Goal: Information Seeking & Learning: Understand process/instructions

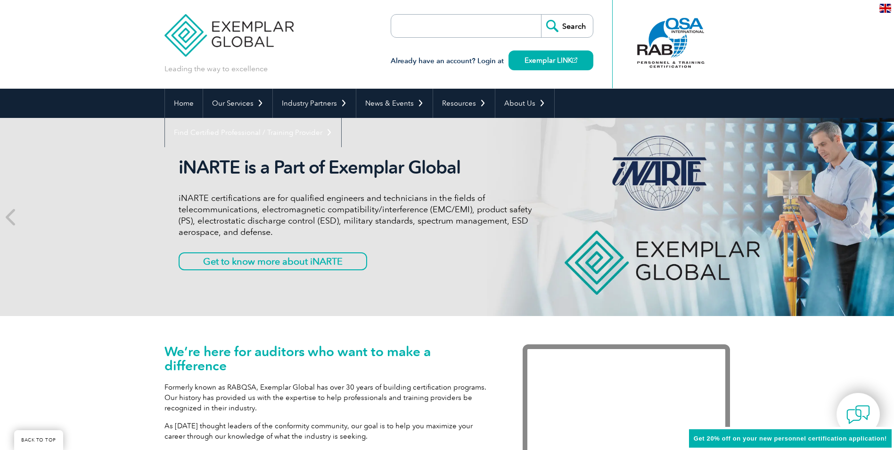
scroll to position [157, 0]
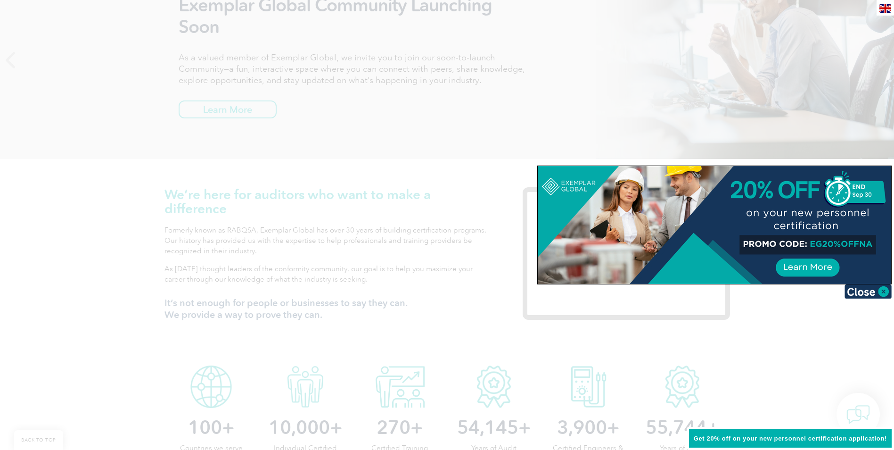
drag, startPoint x: 865, startPoint y: 292, endPoint x: 852, endPoint y: 302, distance: 15.8
click at [865, 292] on img at bounding box center [868, 291] width 47 height 14
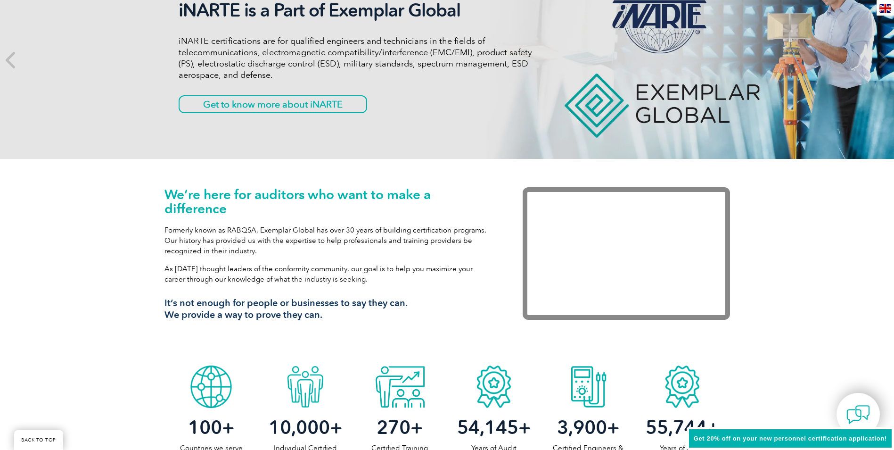
click at [797, 436] on span "Get 20% off on your new personnel certification application!" at bounding box center [790, 438] width 193 height 7
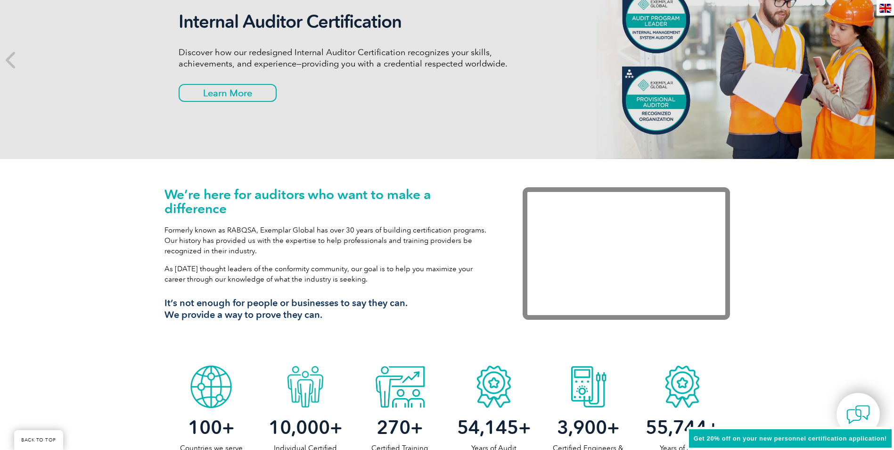
click at [742, 440] on span "Get 20% off on your new personnel certification application!" at bounding box center [790, 438] width 193 height 7
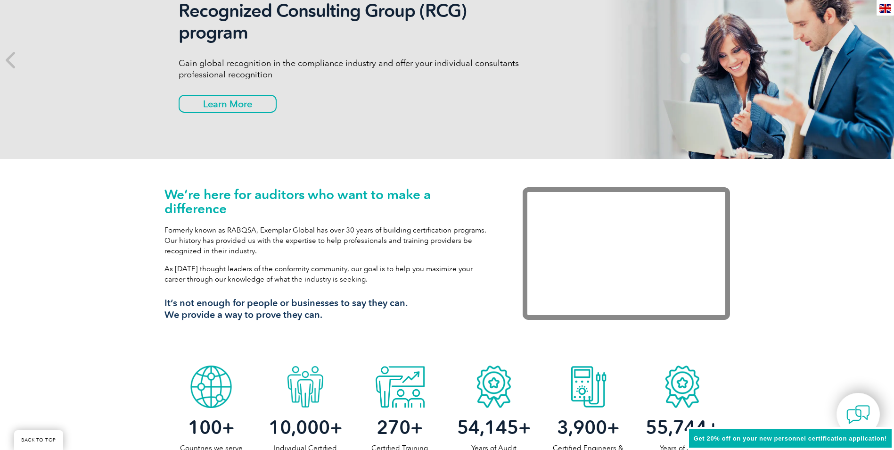
click at [851, 436] on span "Get 20% off on your new personnel certification application!" at bounding box center [790, 438] width 193 height 7
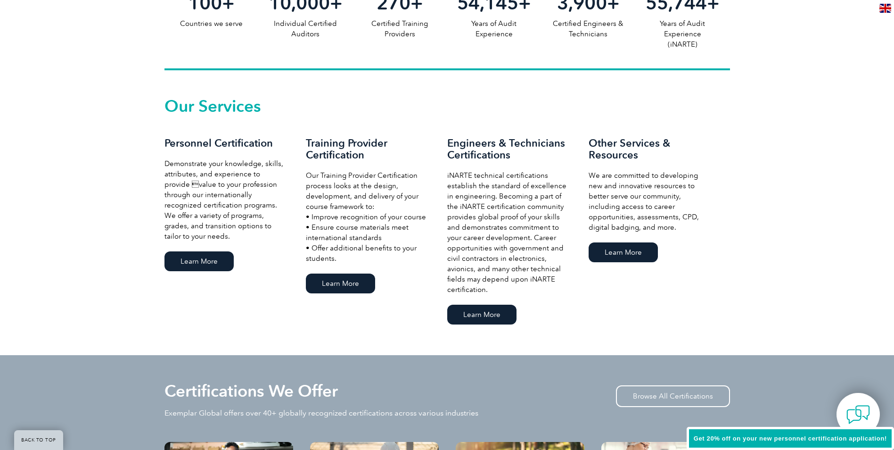
scroll to position [647, 0]
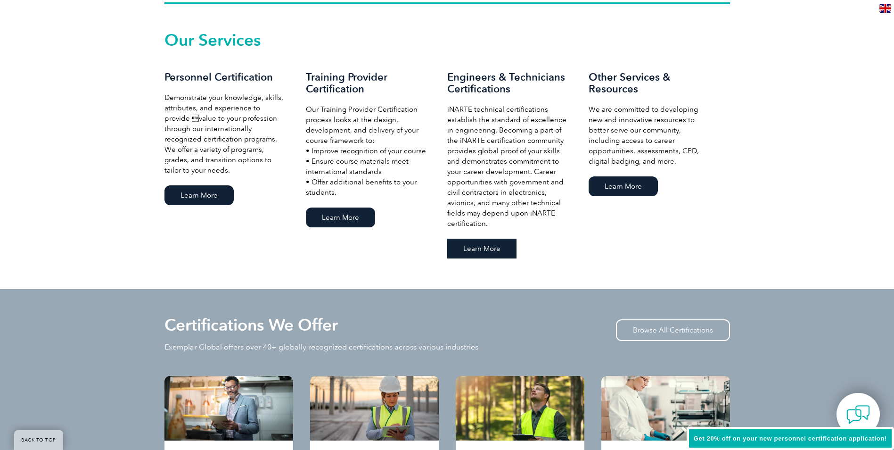
click at [500, 247] on link "Learn More" at bounding box center [481, 249] width 69 height 20
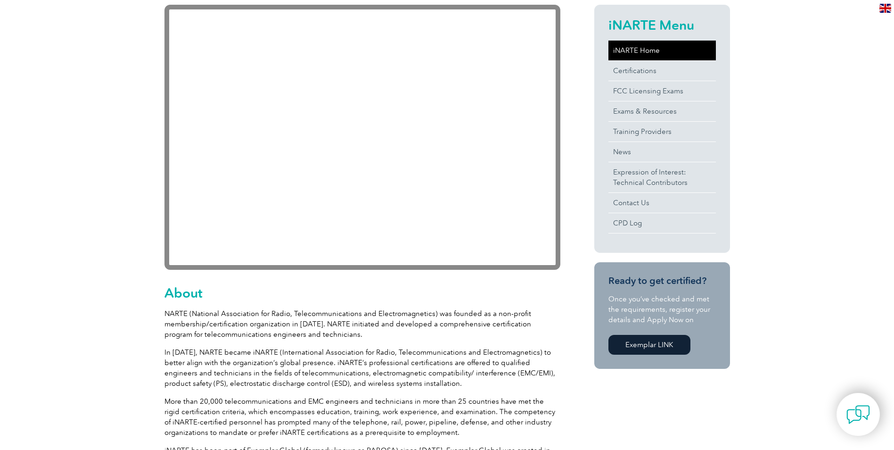
scroll to position [314, 0]
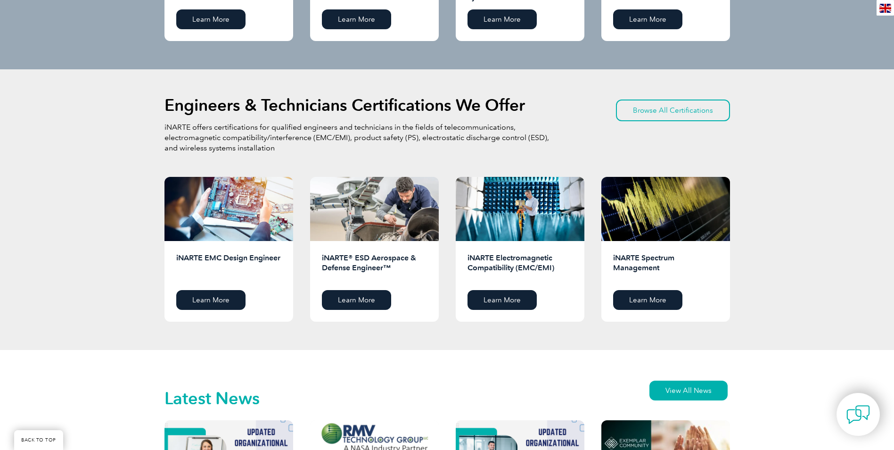
scroll to position [1119, 0]
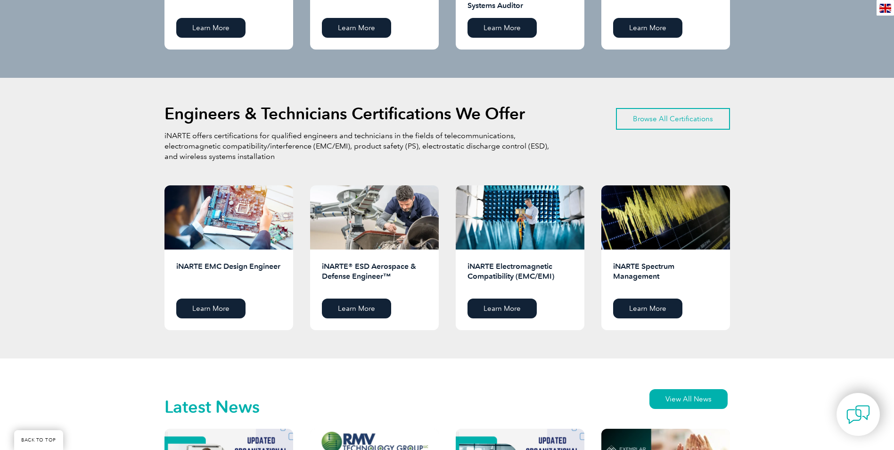
click at [652, 118] on link "Browse All Certifications" at bounding box center [673, 119] width 114 height 22
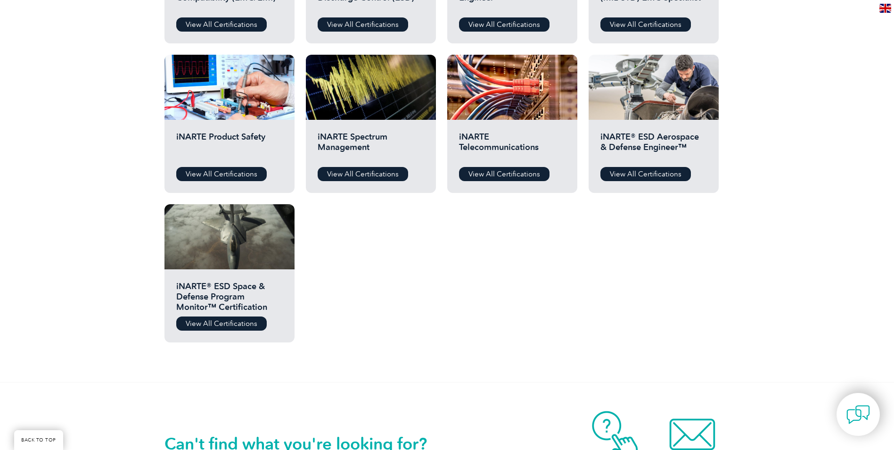
scroll to position [767, 0]
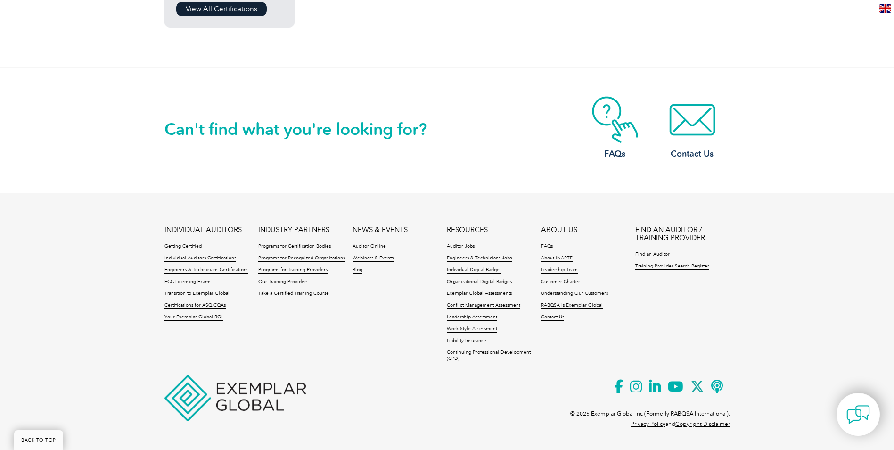
click at [131, 226] on footer "INDIVIDUAL AUDITORS Getting Certified Individual Auditors Certifications Engine…" at bounding box center [447, 318] width 894 height 251
click at [218, 304] on link "Certifications for ASQ CQAs" at bounding box center [195, 305] width 61 height 7
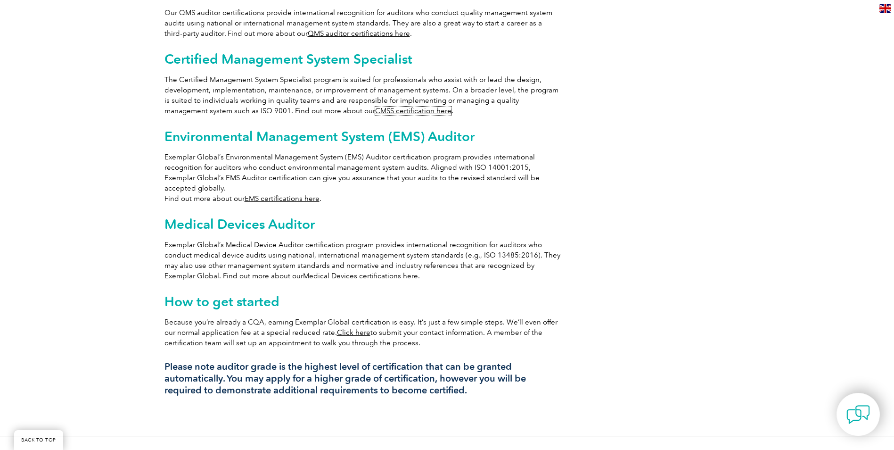
scroll to position [628, 0]
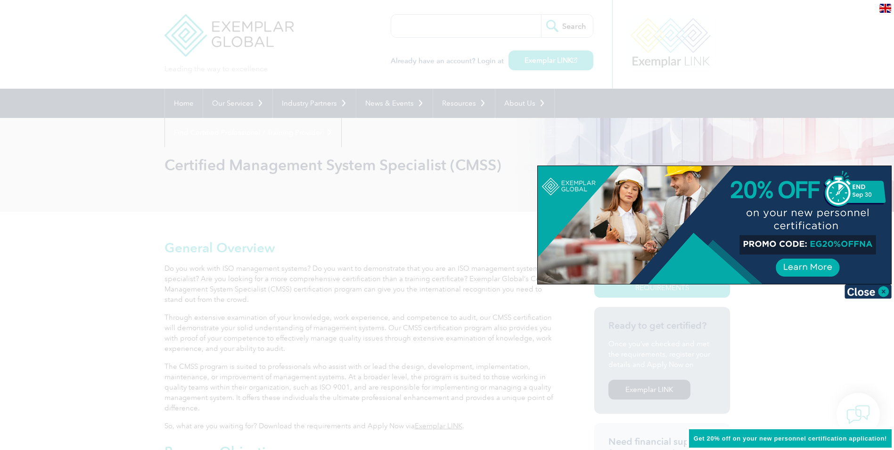
click at [830, 267] on div at bounding box center [715, 225] width 354 height 118
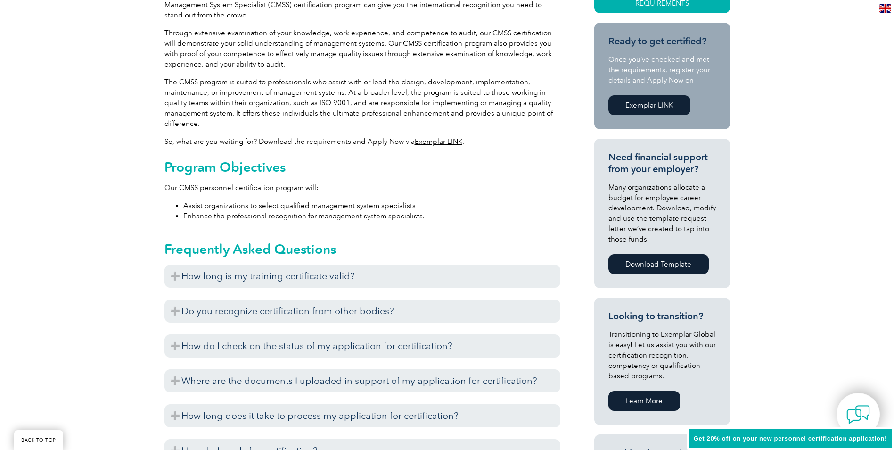
scroll to position [314, 0]
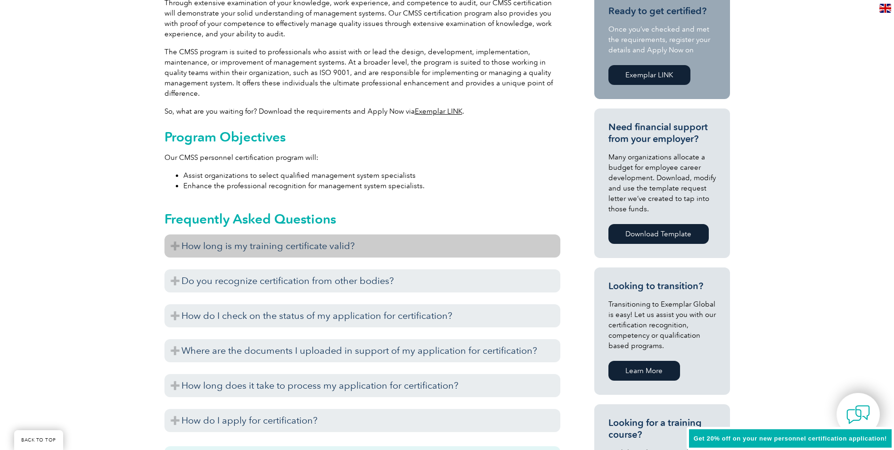
click at [175, 247] on h3 "How long is my training certificate valid?" at bounding box center [363, 245] width 396 height 23
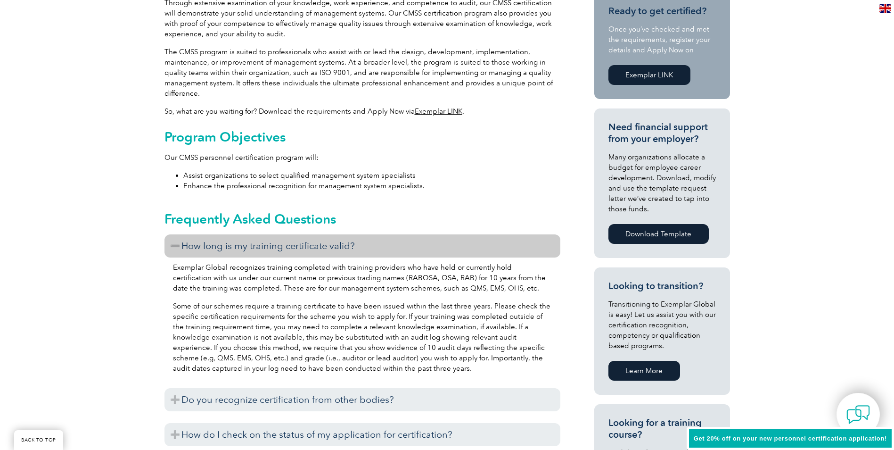
click at [170, 245] on h3 "How long is my training certificate valid?" at bounding box center [363, 245] width 396 height 23
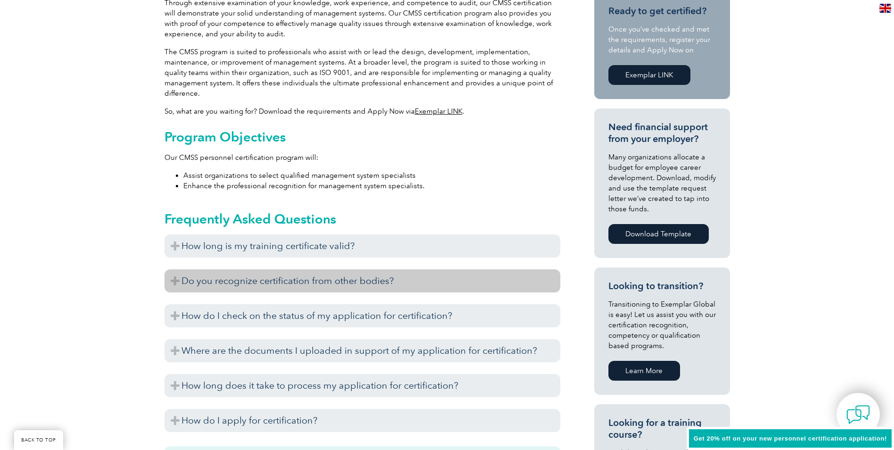
click at [172, 280] on h3 "Do you recognize certification from other bodies?" at bounding box center [363, 280] width 396 height 23
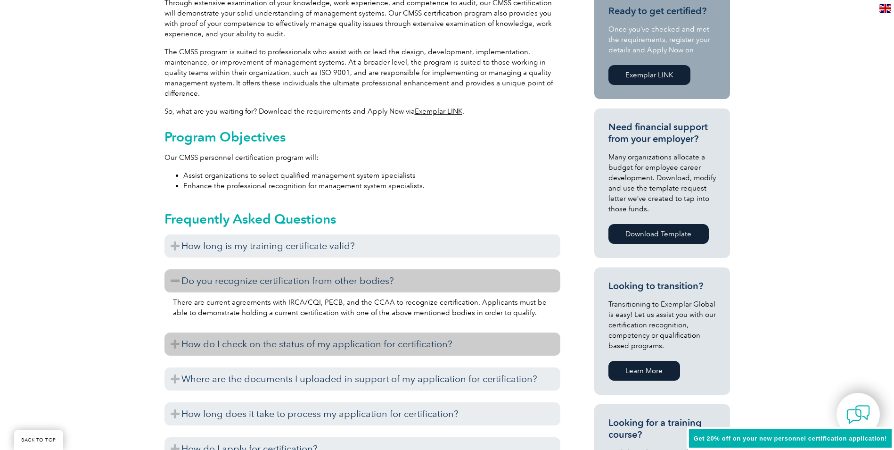
click at [170, 345] on h3 "How do I check on the status of my application for certification?" at bounding box center [363, 343] width 396 height 23
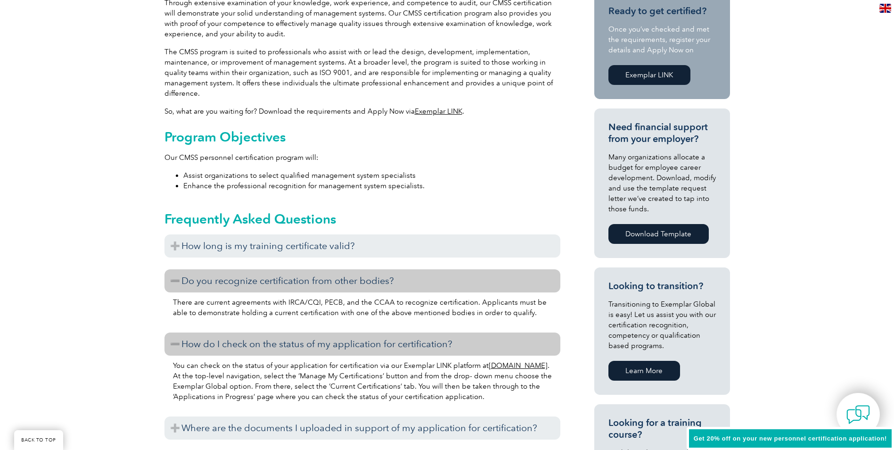
scroll to position [471, 0]
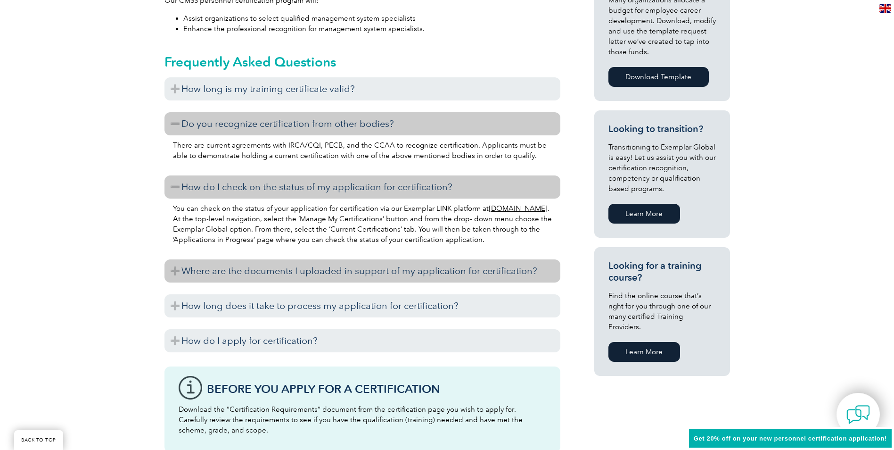
click at [173, 272] on h3 "Where are the documents I uploaded in support of my application for certificati…" at bounding box center [363, 270] width 396 height 23
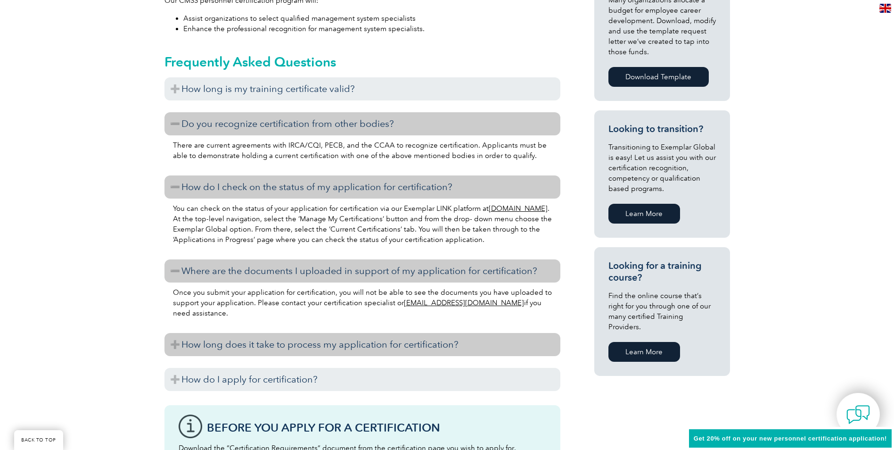
click at [173, 346] on h3 "How long does it take to process my application for certification?" at bounding box center [363, 344] width 396 height 23
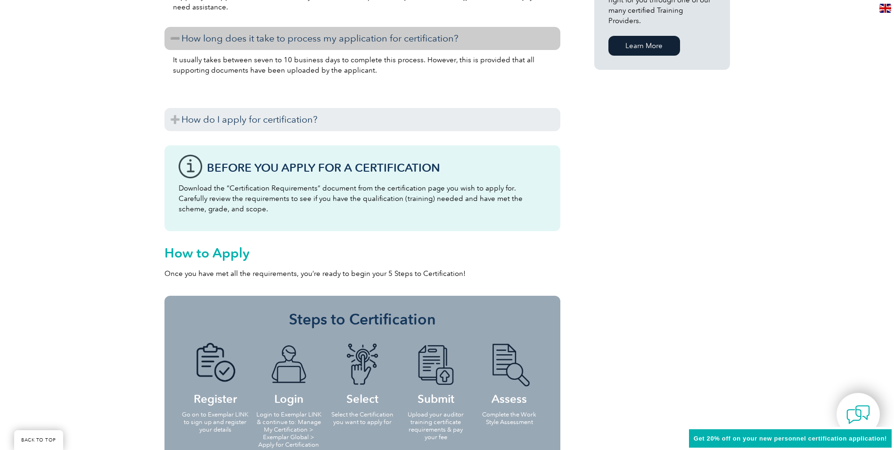
scroll to position [786, 0]
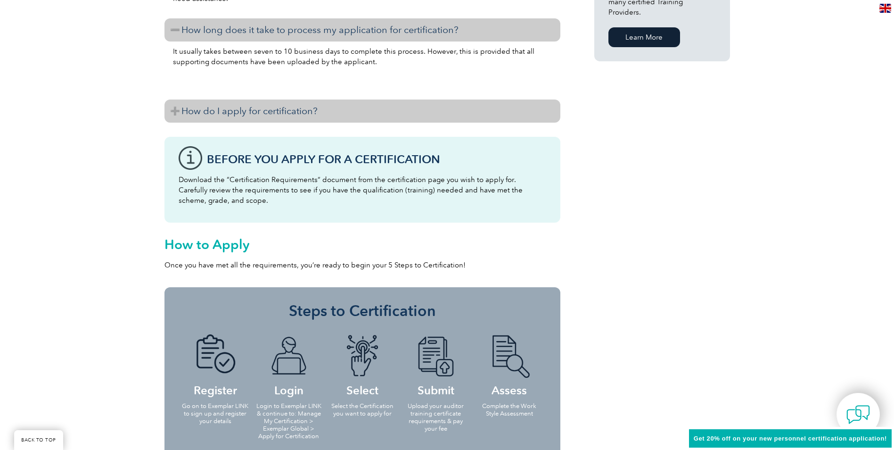
click at [179, 109] on h3 "How do I apply for certification?" at bounding box center [363, 110] width 396 height 23
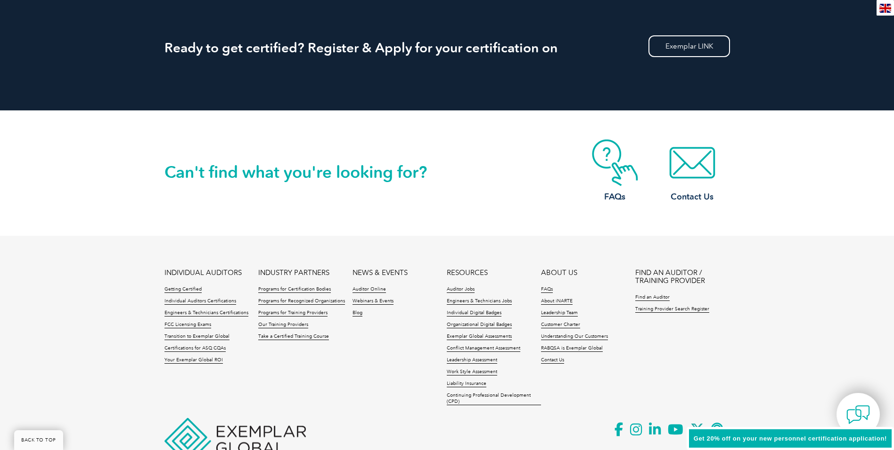
scroll to position [1100, 0]
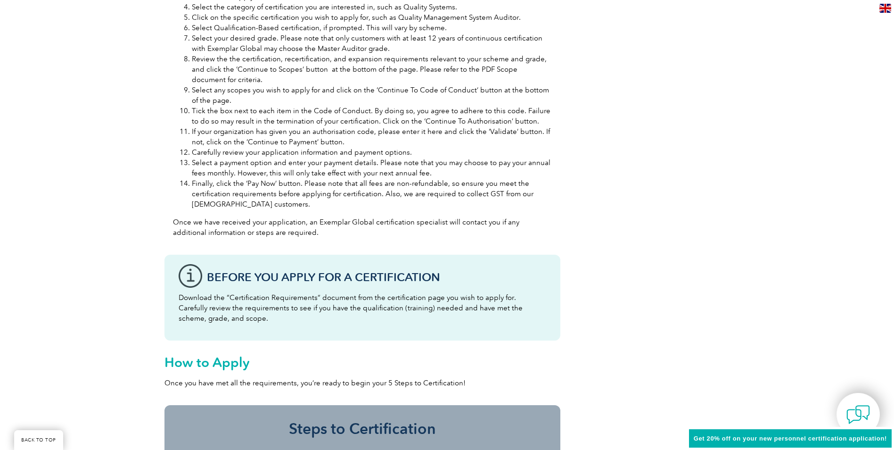
click at [241, 281] on h3 "Before You Apply For a Certification" at bounding box center [376, 277] width 339 height 12
click at [430, 288] on div "Before You Apply For a Certification Download the “Certification Requirements” …" at bounding box center [363, 298] width 396 height 86
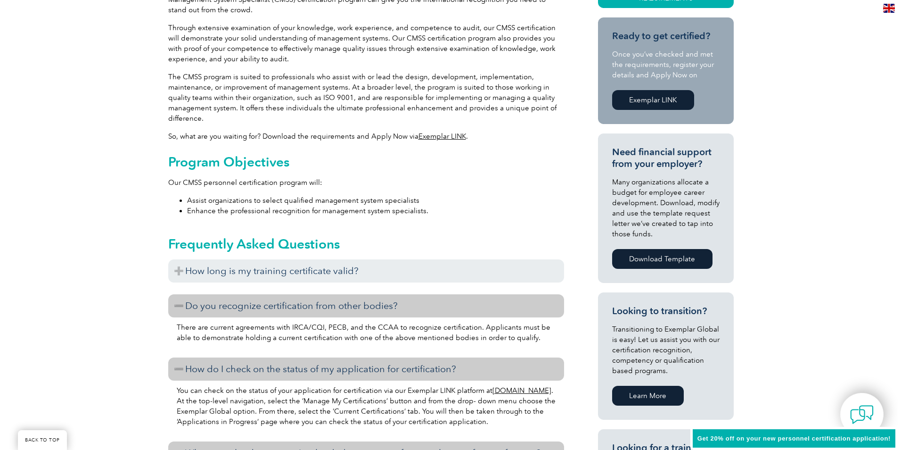
scroll to position [157, 0]
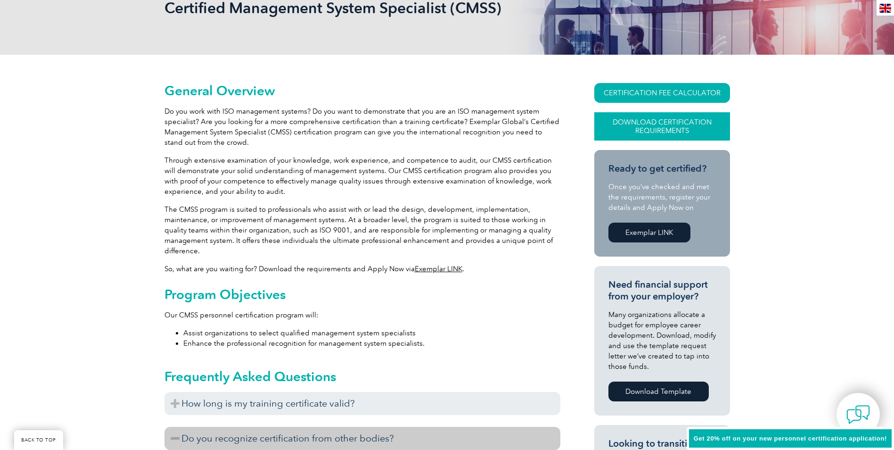
click at [659, 124] on link "Download Certification Requirements" at bounding box center [663, 126] width 136 height 28
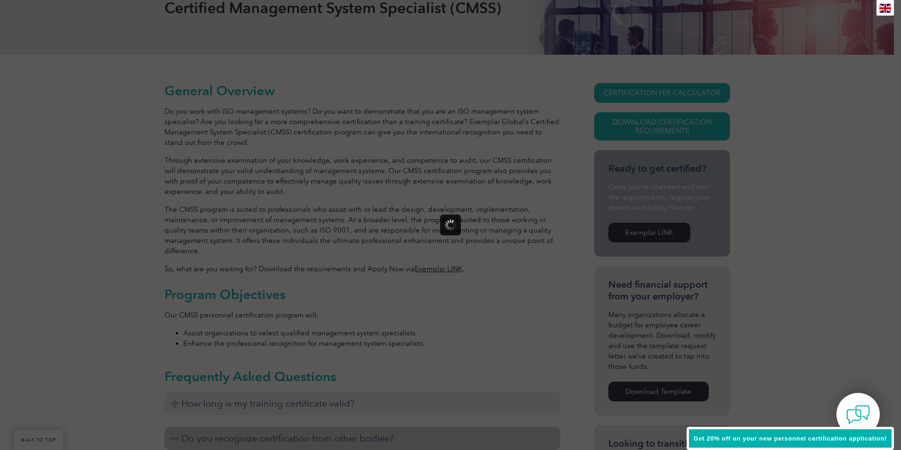
scroll to position [0, 0]
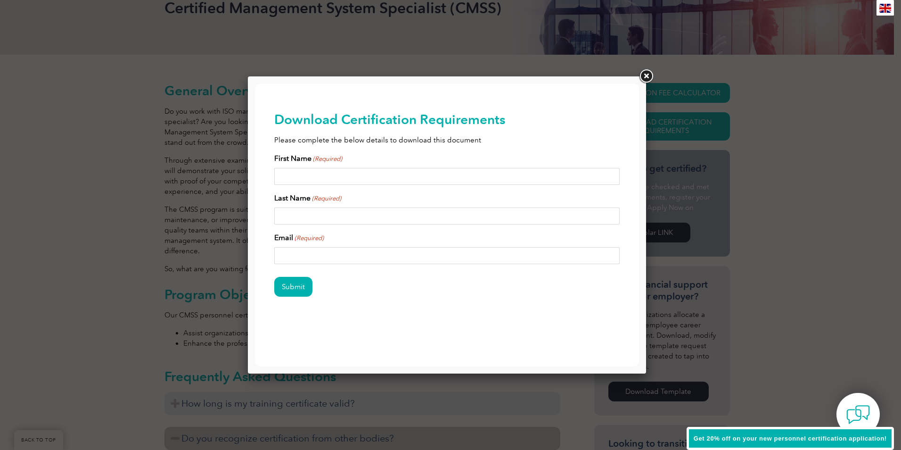
click at [295, 175] on input "First Name (Required)" at bounding box center [447, 176] width 346 height 17
type input "Jeffrey Gloria"
type input "Macasero"
type input "jeffrey.macasero@modec.com"
click at [343, 178] on input "Jeffrey Gloria" at bounding box center [447, 176] width 346 height 17
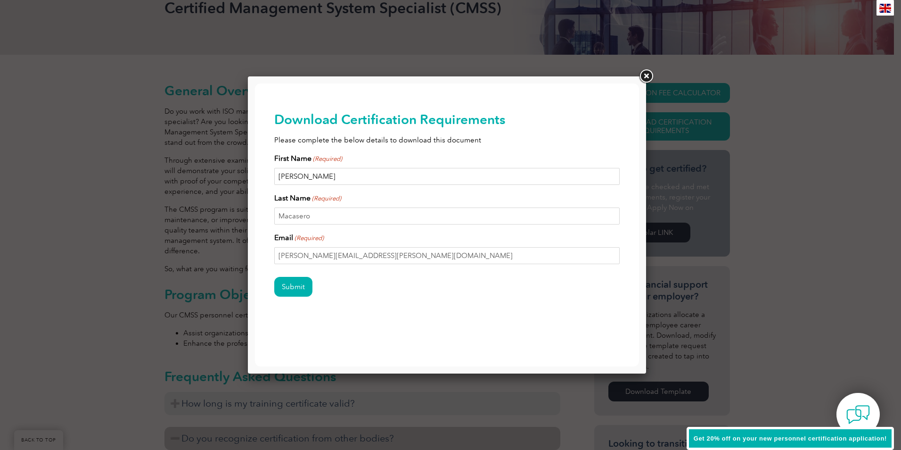
type input "Jeffrey"
drag, startPoint x: 442, startPoint y: 319, endPoint x: 434, endPoint y: 311, distance: 11.0
click at [437, 313] on div "Download Certification Requirements Please complete the below details to downlo…" at bounding box center [447, 219] width 346 height 272
click at [300, 287] on input "Submit" at bounding box center [293, 287] width 38 height 20
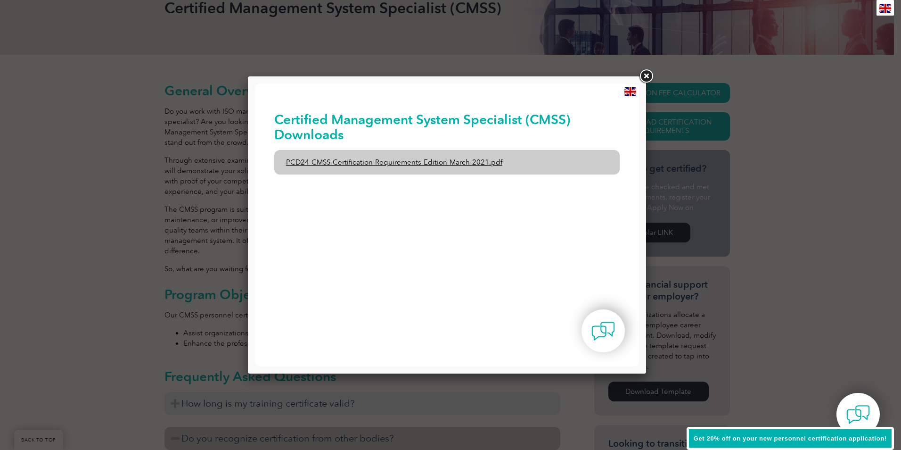
click at [432, 159] on link "PCD24-CMSS-Certification-Requirements-Edition-March-2021.pdf" at bounding box center [447, 162] width 346 height 25
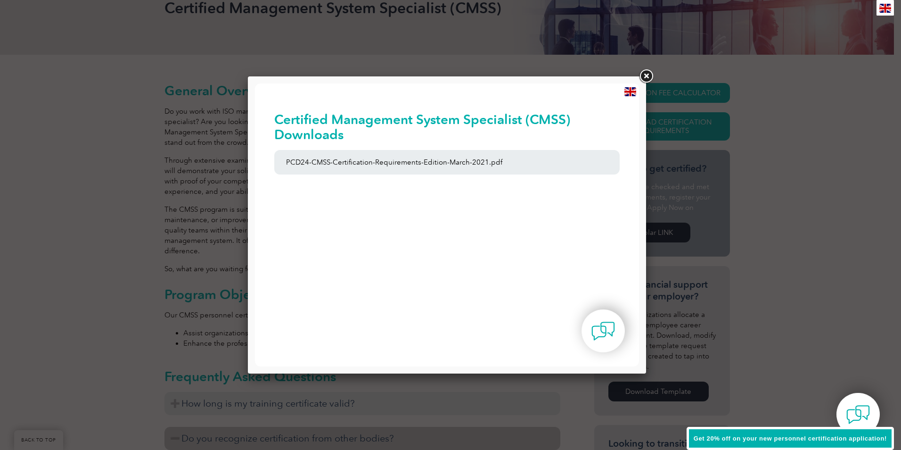
click at [648, 74] on link at bounding box center [646, 76] width 17 height 17
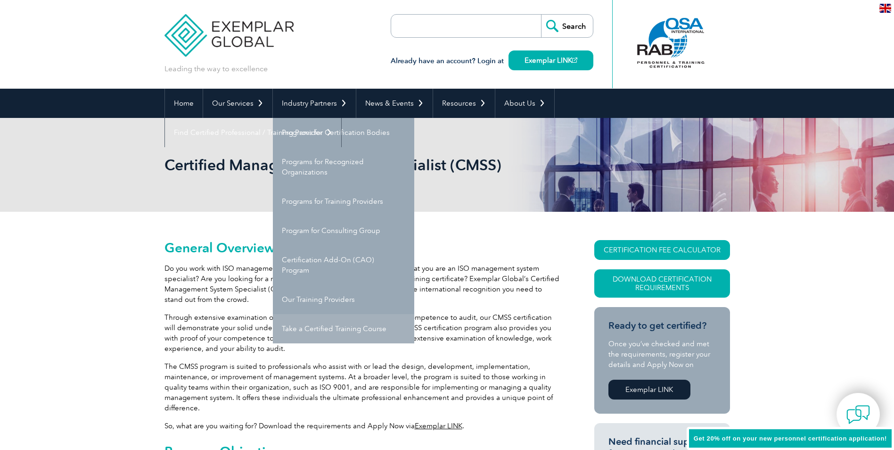
click at [330, 327] on link "Take a Certified Training Course" at bounding box center [343, 328] width 141 height 29
